Goal: Register for event/course

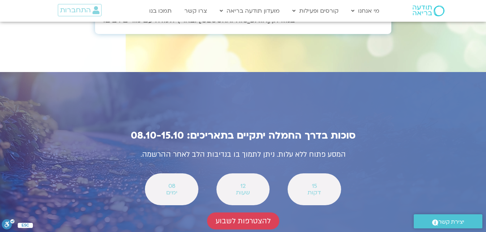
scroll to position [2531, 0]
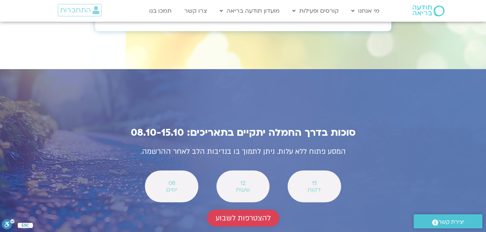
click at [239, 214] on span "להצטרפות לשבוע" at bounding box center [243, 218] width 55 height 8
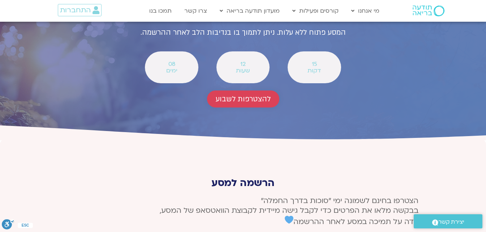
scroll to position [2676, 0]
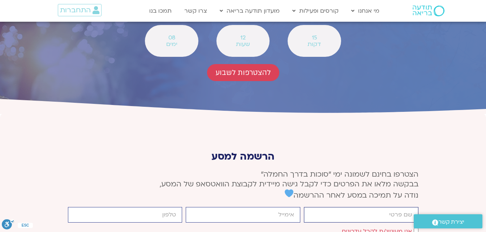
click at [383, 207] on input "firstname" at bounding box center [361, 215] width 115 height 16
type input "יעל רותם"
type input "0504689833"
click at [260, 207] on input "email" at bounding box center [243, 215] width 115 height 16
type input "yaelrotem@psagot.ort.org.il"
